Goal: Transaction & Acquisition: Obtain resource

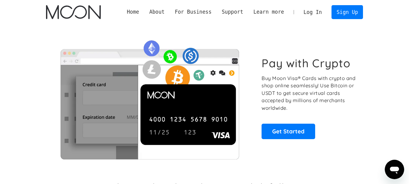
click at [320, 12] on link "Log In" at bounding box center [313, 11] width 28 height 13
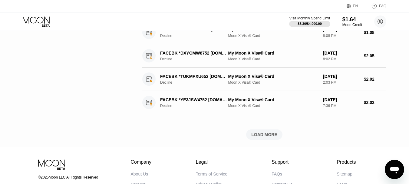
scroll to position [379, 0]
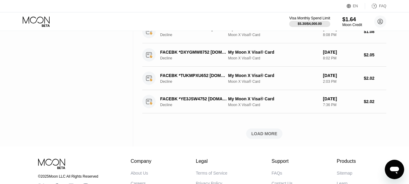
click at [267, 136] on div "LOAD MORE" at bounding box center [264, 133] width 26 height 5
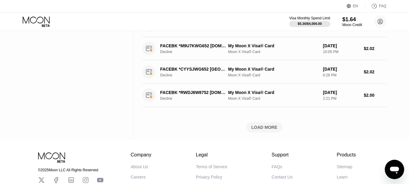
scroll to position [662, 0]
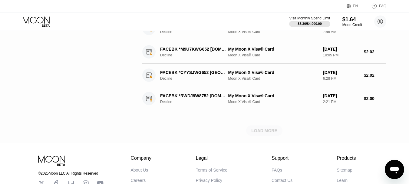
click at [252, 133] on div "LOAD MORE" at bounding box center [264, 130] width 26 height 5
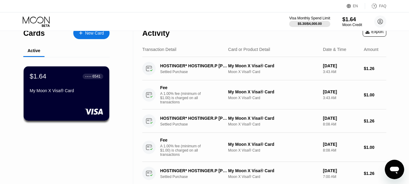
scroll to position [0, 0]
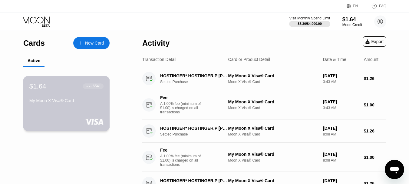
click at [67, 112] on div "$1.64 ● ● ● ● 6541 My Moon X Visa® Card" at bounding box center [66, 103] width 87 height 55
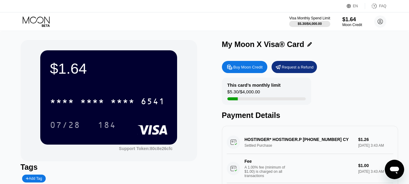
click at [238, 67] on div "Buy Moon Credit" at bounding box center [248, 67] width 29 height 5
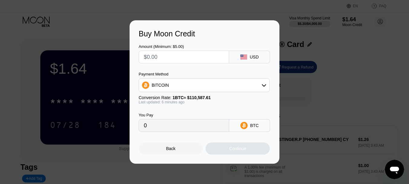
click at [196, 55] on input "text" at bounding box center [184, 57] width 80 height 12
type input "$1"
type input "0.00000905"
type input "0"
type input "$3"
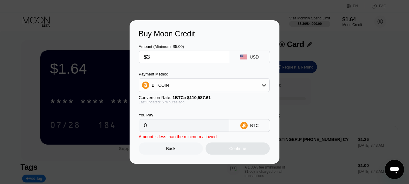
type input "0.00002713"
type input "$30"
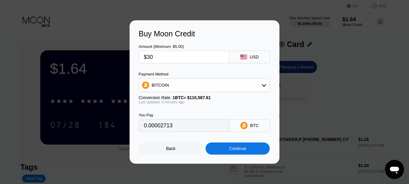
type input "0.00027128"
type input "$30"
click at [207, 88] on div "BITCOIN" at bounding box center [204, 85] width 131 height 12
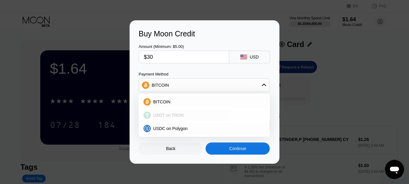
click at [175, 114] on span "USDT on TRON" at bounding box center [168, 115] width 31 height 5
type input "30.30"
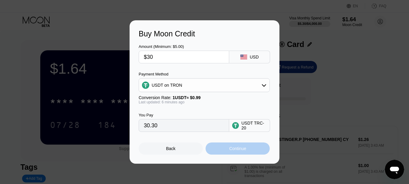
click at [255, 154] on div "Continue" at bounding box center [238, 148] width 64 height 12
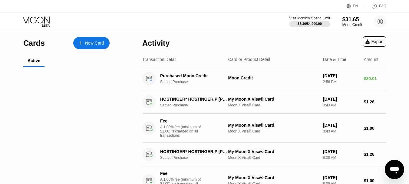
click at [50, 113] on div "$31.65 ● ● ● ● 6541 My Moon X Visa® Card" at bounding box center [67, 103] width 86 height 54
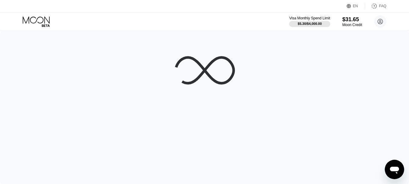
click at [87, 91] on div at bounding box center [204, 107] width 409 height 153
